Goal: Task Accomplishment & Management: Manage account settings

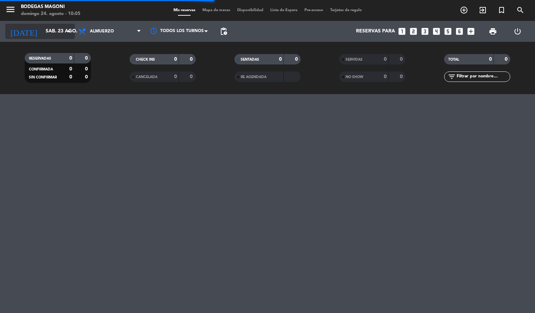
click at [52, 25] on input "sáb. 23 ago." at bounding box center [75, 31] width 66 height 13
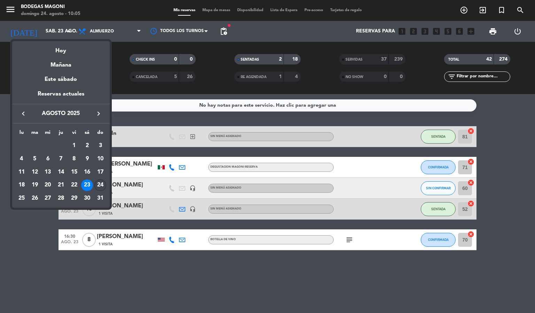
click at [101, 184] on div "24" at bounding box center [100, 185] width 12 height 12
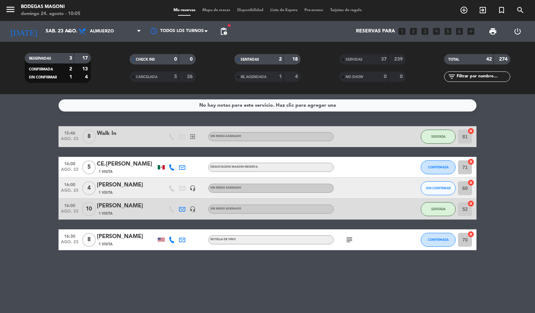
type input "dom. 24 ago."
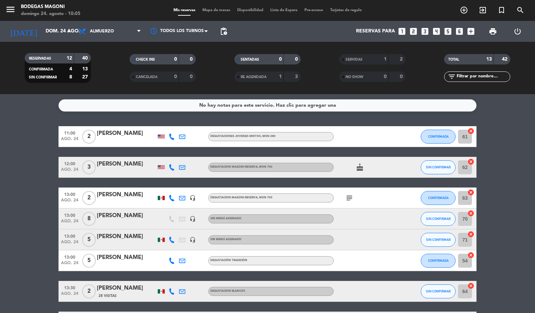
click at [346, 201] on icon "subject" at bounding box center [349, 198] width 8 height 8
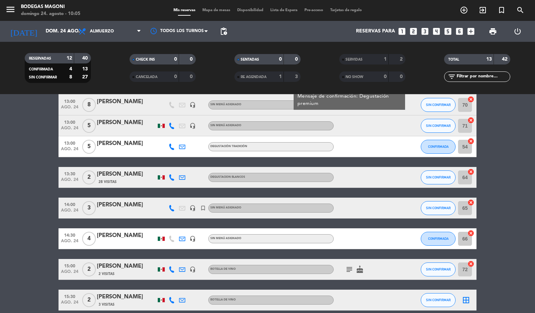
scroll to position [176, 0]
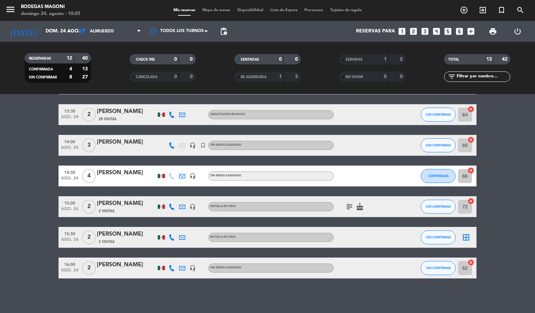
click at [347, 208] on icon "subject" at bounding box center [349, 206] width 8 height 8
click at [361, 283] on div "No hay notas para este servicio. Haz clic para agregar una 11:00 [DATE] 2 [PERS…" at bounding box center [267, 203] width 535 height 219
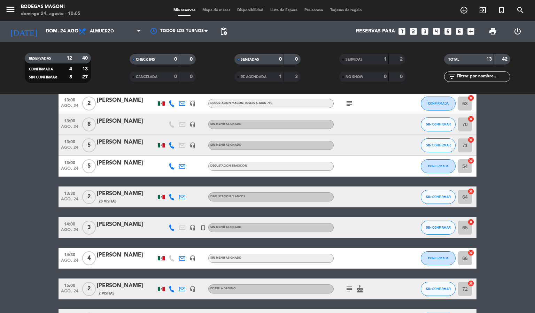
scroll to position [0, 0]
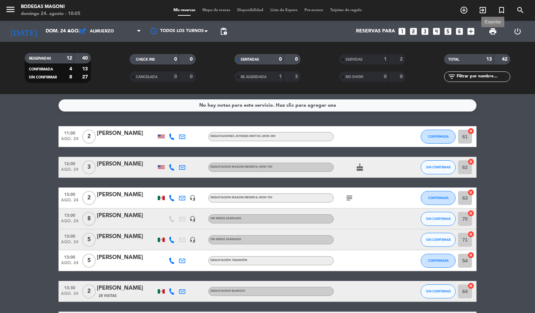
click at [491, 30] on span "print" at bounding box center [492, 31] width 8 height 8
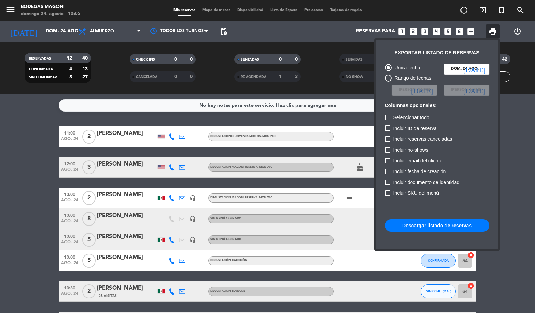
click at [430, 226] on button "Descargar listado de reservas" at bounding box center [437, 225] width 104 height 13
drag, startPoint x: 443, startPoint y: 221, endPoint x: 427, endPoint y: 233, distance: 19.6
click at [443, 221] on button "Descargar listado de reservas" at bounding box center [437, 225] width 104 height 13
click at [25, 86] on div at bounding box center [267, 156] width 535 height 313
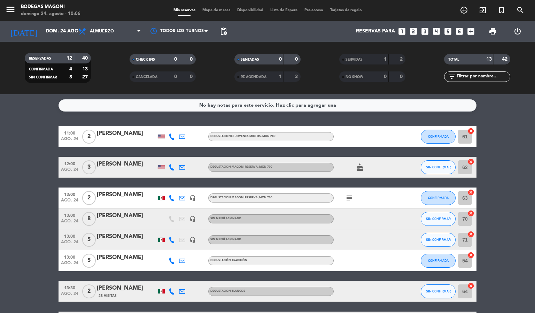
click at [208, 7] on div "Mis reservas Mapa de mesas Disponibilidad Lista de Espera Pre-acceso Tarjetas d…" at bounding box center [267, 10] width 195 height 6
click at [211, 9] on span "Mapa de mesas" at bounding box center [216, 10] width 35 height 4
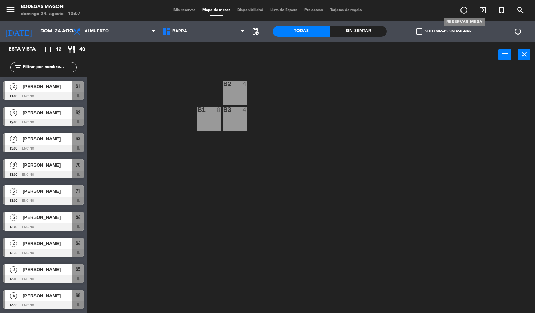
click at [460, 10] on icon "add_circle_outline" at bounding box center [463, 10] width 8 height 8
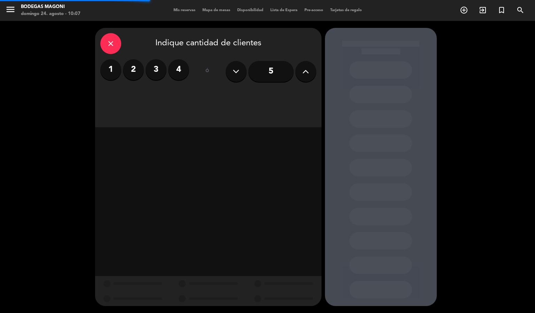
click at [264, 69] on input "5" at bounding box center [270, 71] width 45 height 21
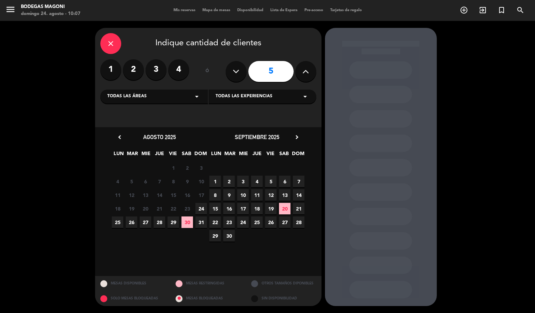
click at [200, 208] on span "24" at bounding box center [200, 208] width 11 height 11
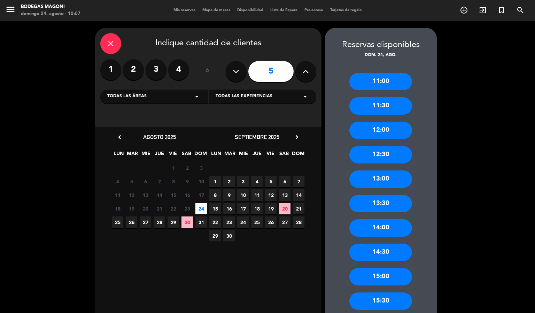
click at [384, 230] on div "14:00" at bounding box center [380, 227] width 63 height 17
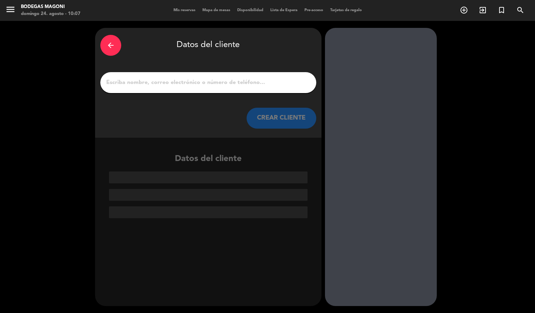
click at [141, 80] on input "1" at bounding box center [207, 83] width 205 height 10
paste input "[PERSON_NAME]"
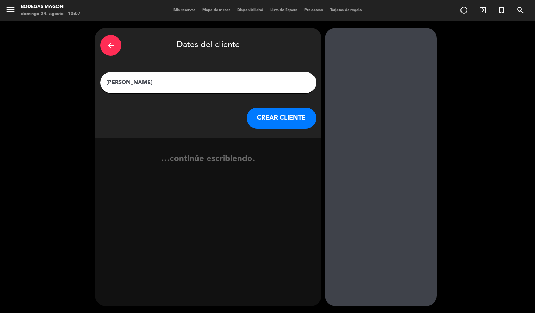
type input "[PERSON_NAME]"
click at [266, 113] on button "CREAR CLIENTE" at bounding box center [281, 118] width 70 height 21
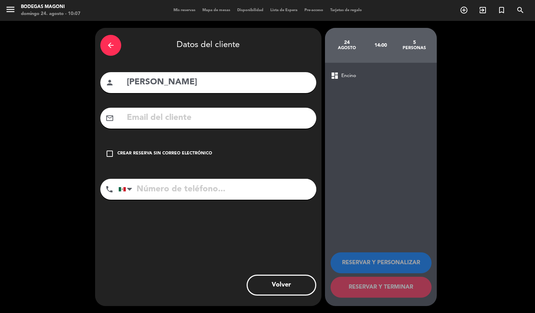
click at [188, 114] on input "text" at bounding box center [218, 118] width 185 height 14
paste input "[EMAIL_ADDRESS][DOMAIN_NAME]"
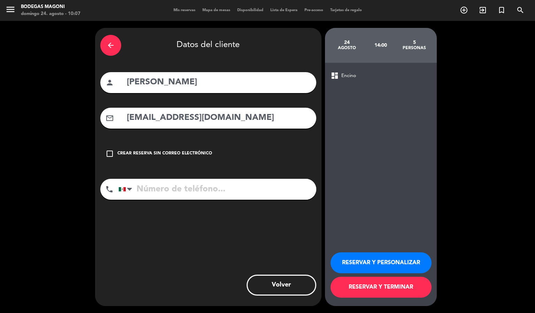
type input "[EMAIL_ADDRESS][DOMAIN_NAME]"
click at [151, 187] on input "tel" at bounding box center [217, 189] width 198 height 21
paste input "6643103499"
type input "6643103499"
click at [403, 287] on button "RESERVAR Y TERMINAR" at bounding box center [380, 286] width 101 height 21
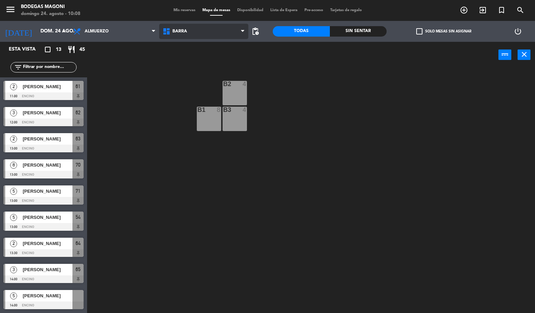
click at [211, 33] on span "Barra" at bounding box center [203, 31] width 89 height 15
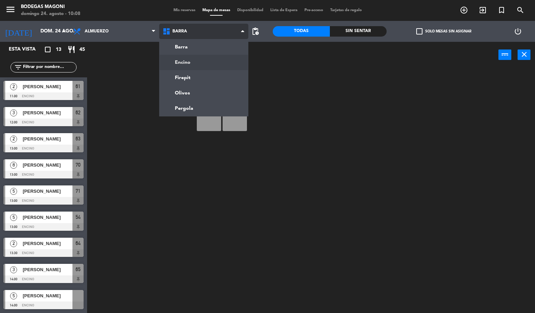
click at [198, 60] on ng-component "menu Bodegas [PERSON_NAME][DATE] 24. agosto - 10:08 Mis reservas Mapa de mesas …" at bounding box center [267, 156] width 535 height 313
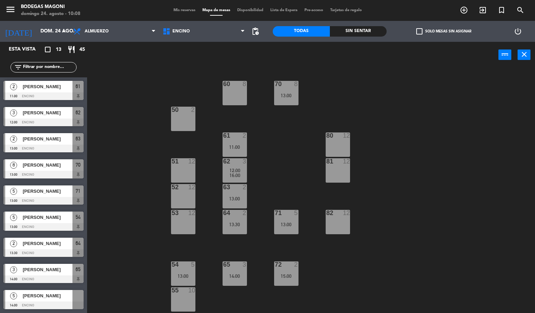
scroll to position [52, 0]
click at [52, 245] on span "[PERSON_NAME]" at bounding box center [48, 242] width 50 height 7
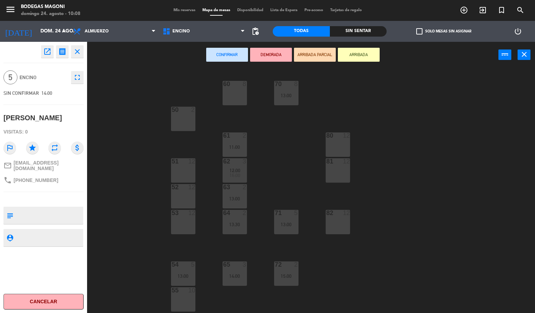
click at [233, 89] on div "60 8" at bounding box center [234, 93] width 24 height 24
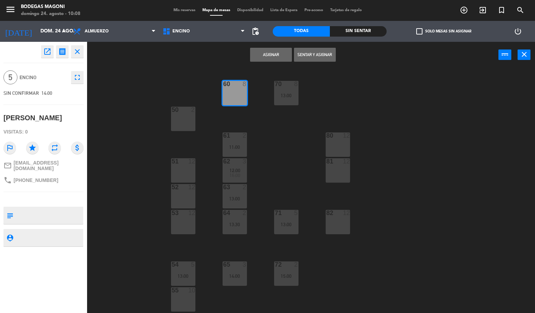
click at [273, 47] on div "Asignar Sentar y Asignar power_input close" at bounding box center [292, 55] width 411 height 26
click at [269, 52] on button "Asignar" at bounding box center [271, 55] width 42 height 14
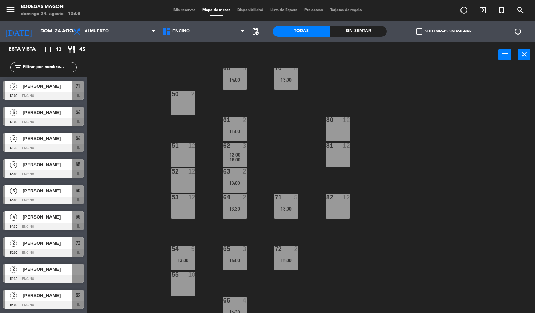
scroll to position [23, 0]
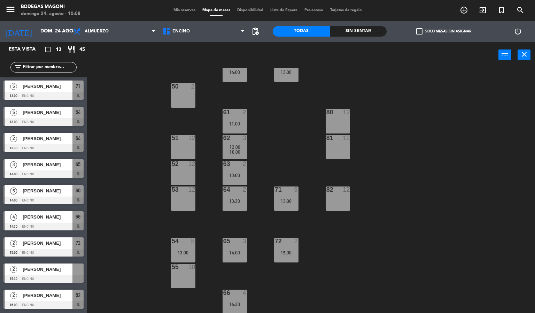
drag, startPoint x: 56, startPoint y: 268, endPoint x: 187, endPoint y: 256, distance: 132.1
click at [56, 267] on div "2 [PERSON_NAME] 15:30 Encino" at bounding box center [43, 273] width 87 height 26
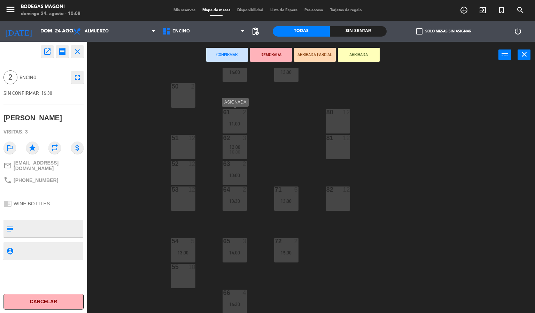
click at [238, 118] on div "61 2 11:00" at bounding box center [234, 121] width 24 height 24
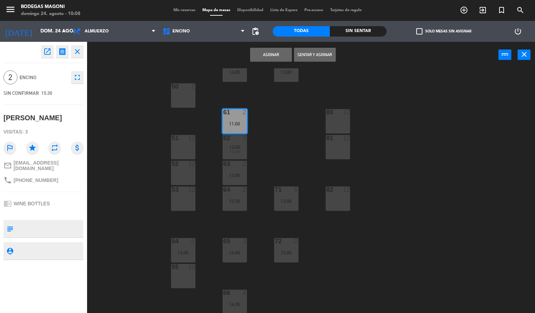
click at [274, 53] on button "Asignar" at bounding box center [271, 55] width 42 height 14
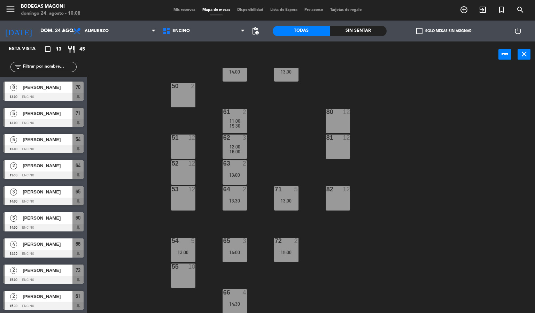
scroll to position [105, 0]
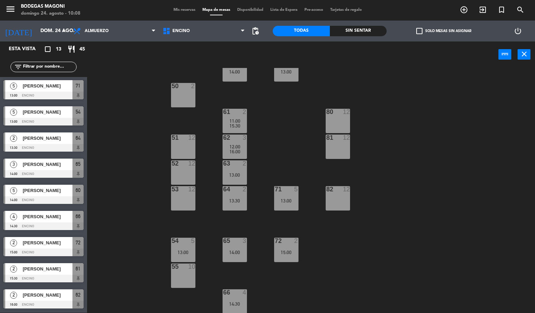
click at [178, 9] on span "Mis reservas" at bounding box center [184, 10] width 29 height 4
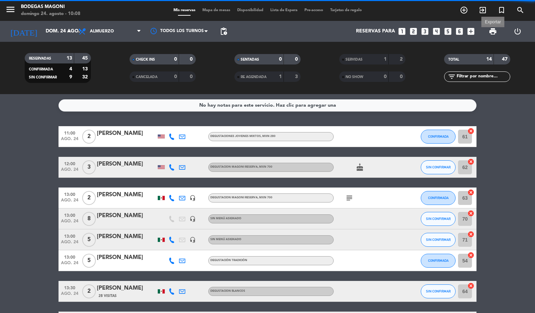
click at [492, 29] on span "print" at bounding box center [492, 31] width 8 height 8
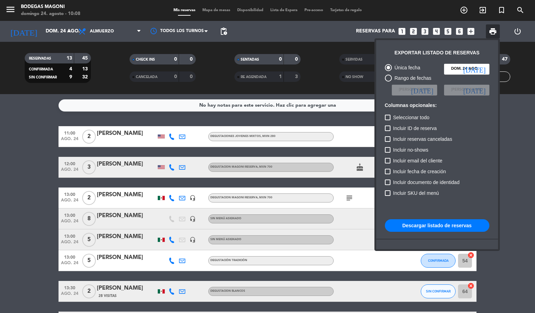
click at [445, 220] on button "Descargar listado de reservas" at bounding box center [437, 225] width 104 height 13
click at [227, 73] on div at bounding box center [267, 156] width 535 height 313
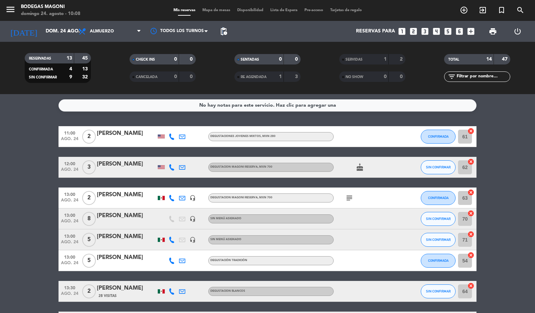
click at [222, 30] on span "pending_actions" at bounding box center [223, 31] width 8 height 8
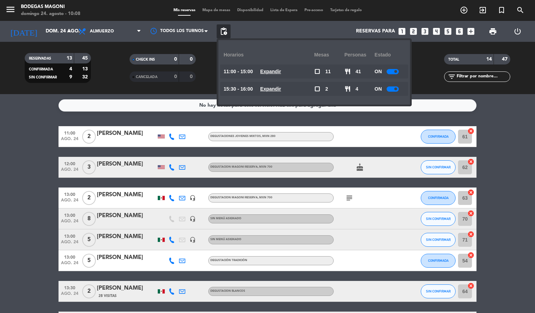
click at [268, 71] on u "Expandir" at bounding box center [270, 72] width 21 height 6
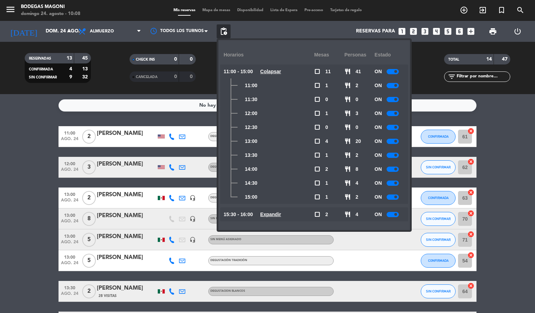
click at [394, 84] on div at bounding box center [392, 85] width 12 height 5
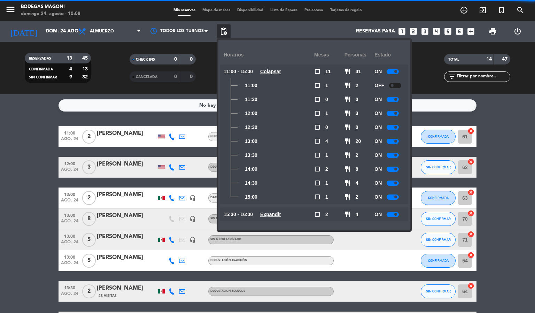
click at [394, 100] on div at bounding box center [392, 99] width 12 height 5
click at [393, 116] on div "ON" at bounding box center [389, 113] width 30 height 14
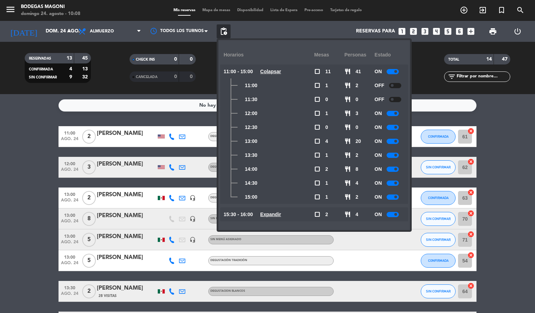
click at [393, 113] on div at bounding box center [392, 113] width 12 height 5
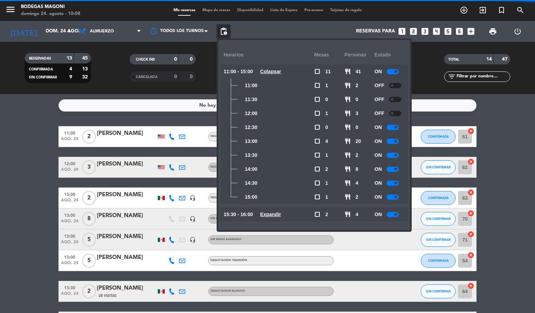
click at [392, 129] on div at bounding box center [392, 127] width 12 height 5
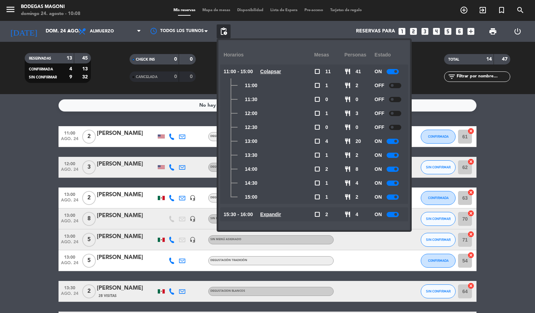
click at [393, 139] on div at bounding box center [392, 141] width 12 height 5
click at [393, 154] on div at bounding box center [392, 154] width 12 height 5
click at [393, 169] on div at bounding box center [392, 168] width 12 height 5
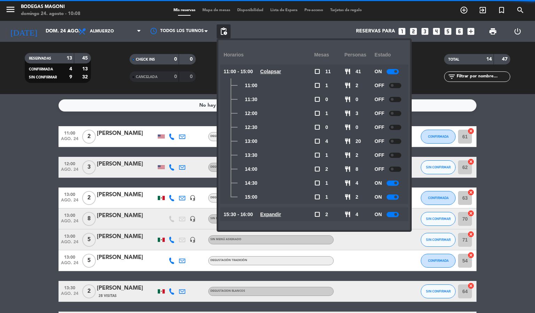
click at [393, 182] on div at bounding box center [392, 182] width 12 height 5
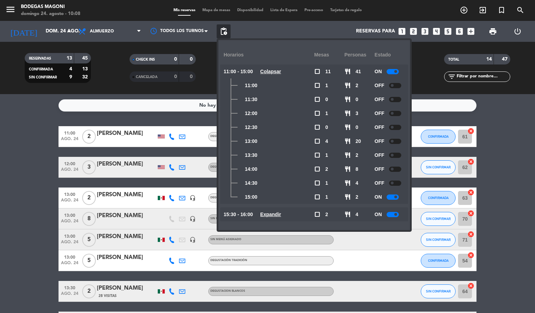
click at [392, 194] on div at bounding box center [392, 196] width 12 height 5
click at [396, 71] on span at bounding box center [395, 71] width 3 height 3
click at [281, 70] on u "Colapsar" at bounding box center [270, 72] width 21 height 6
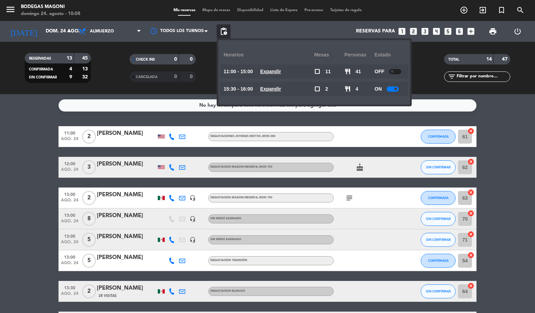
click at [281, 89] on u "Expandir" at bounding box center [270, 89] width 21 height 6
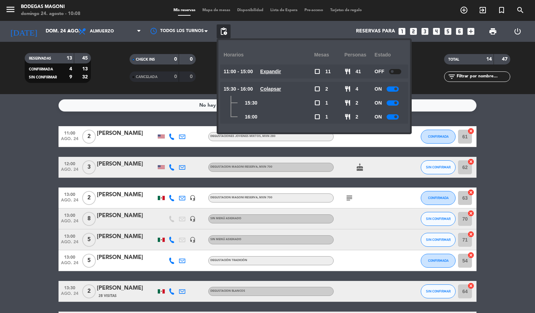
click at [397, 115] on span at bounding box center [395, 116] width 3 height 3
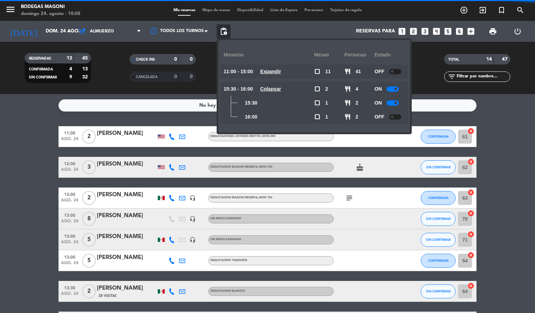
click at [395, 99] on div "ON" at bounding box center [389, 103] width 30 height 14
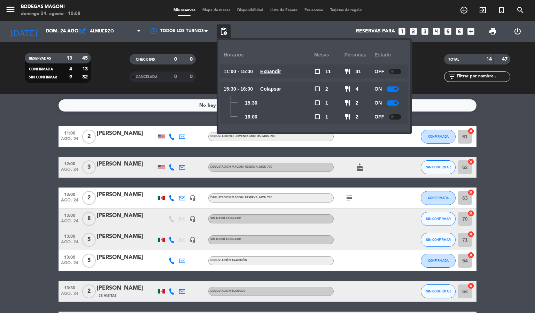
click at [394, 101] on div at bounding box center [392, 102] width 12 height 5
click at [394, 88] on div at bounding box center [392, 88] width 12 height 5
click at [281, 87] on u "Colapsar" at bounding box center [270, 89] width 21 height 6
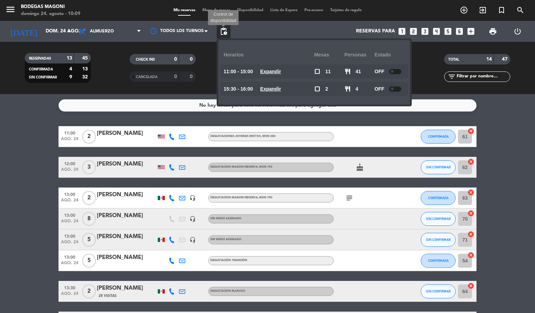
click at [225, 33] on span "pending_actions" at bounding box center [223, 31] width 8 height 8
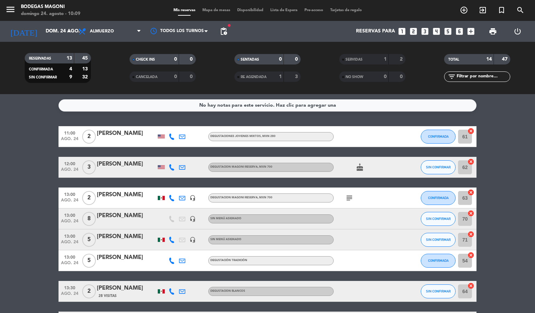
click at [215, 9] on span "Mapa de mesas" at bounding box center [216, 10] width 35 height 4
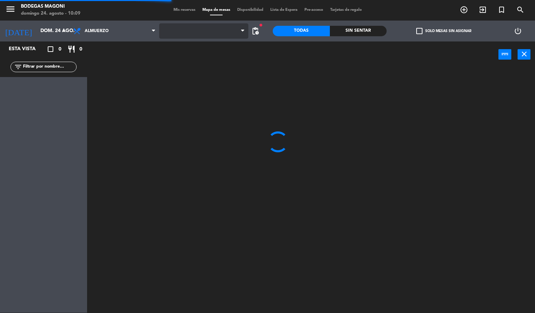
click at [194, 25] on span at bounding box center [203, 30] width 89 height 15
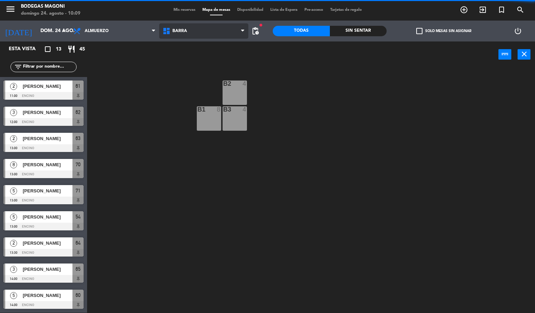
drag, startPoint x: 194, startPoint y: 23, endPoint x: 187, endPoint y: 55, distance: 33.0
click at [194, 24] on span "Barra" at bounding box center [203, 30] width 89 height 15
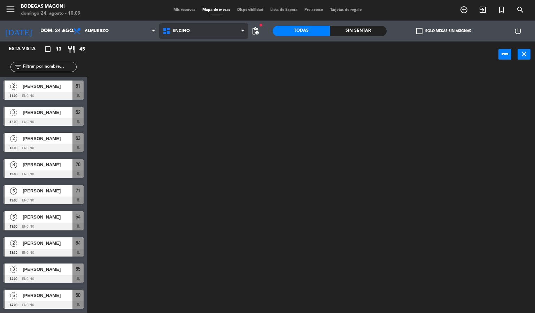
click at [187, 56] on ng-component "menu Bodegas [PERSON_NAME][DATE] 24. agosto - 10:09 Mis reservas Mapa de mesas …" at bounding box center [267, 156] width 535 height 313
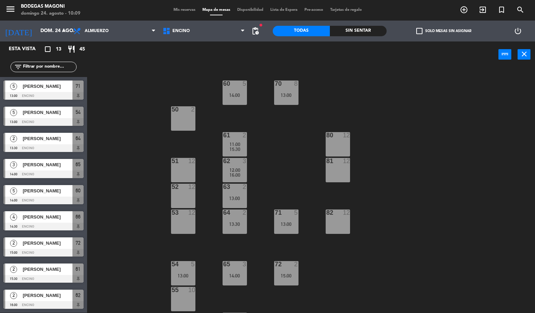
scroll to position [105, 0]
